Goal: Find specific page/section: Find specific page/section

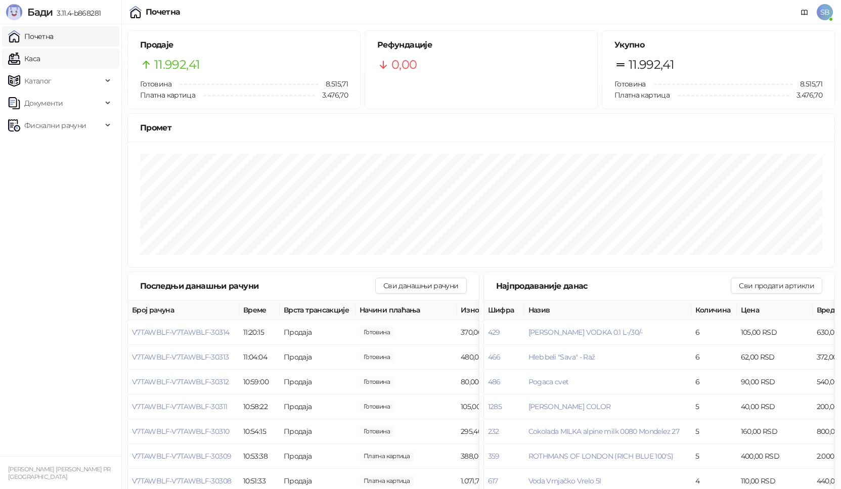
click at [34, 62] on link "Каса" at bounding box center [24, 59] width 32 height 20
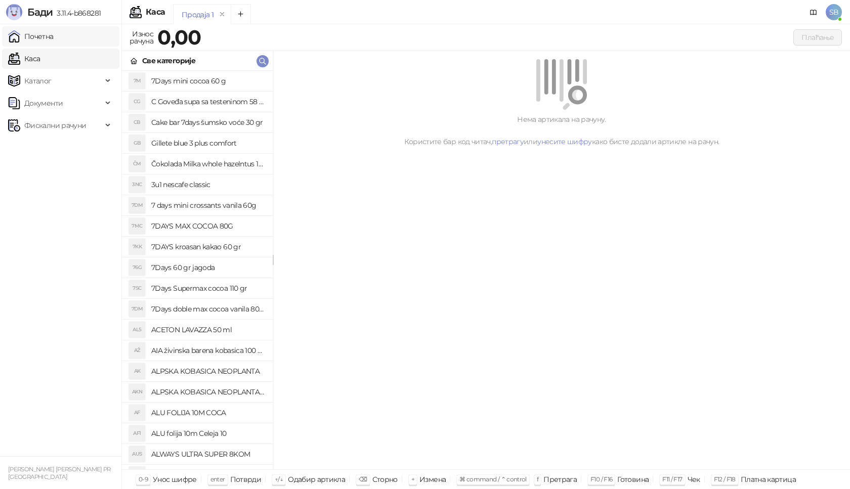
click at [38, 35] on link "Почетна" at bounding box center [31, 36] width 46 height 20
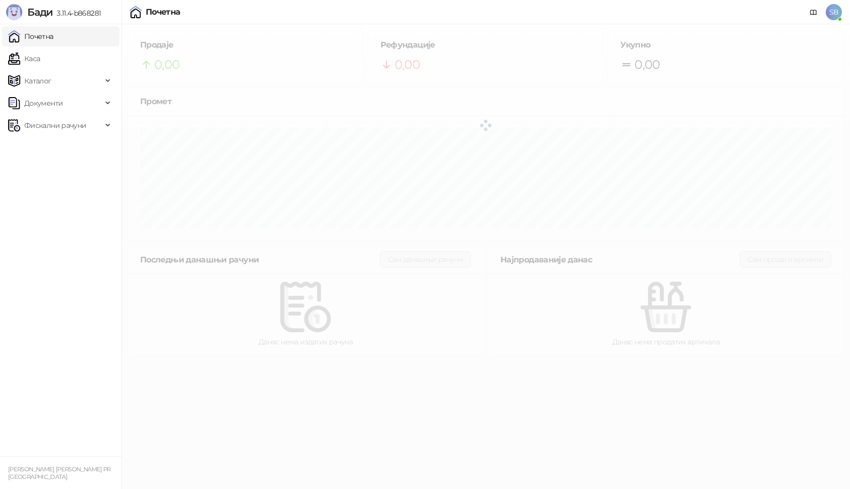
click at [38, 35] on link "Почетна" at bounding box center [31, 36] width 46 height 20
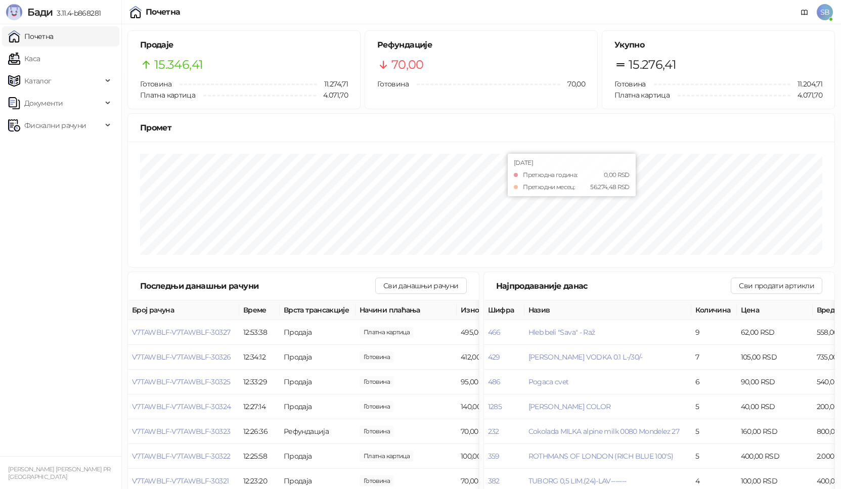
click at [8, 26] on link "Почетна" at bounding box center [31, 36] width 46 height 20
click at [40, 62] on link "Каса" at bounding box center [24, 59] width 32 height 20
click at [58, 21] on div "[PERSON_NAME] 3.11.4-b868281" at bounding box center [60, 12] width 121 height 24
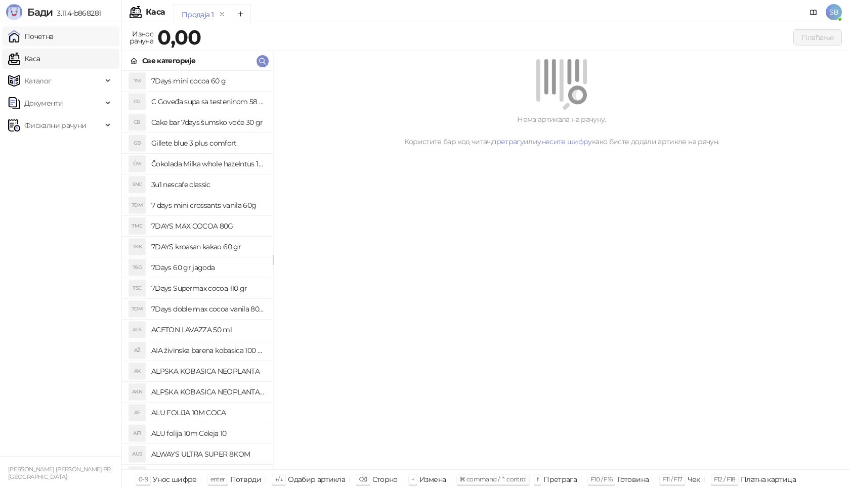
click at [54, 41] on link "Почетна" at bounding box center [31, 36] width 46 height 20
